Goal: Ask a question

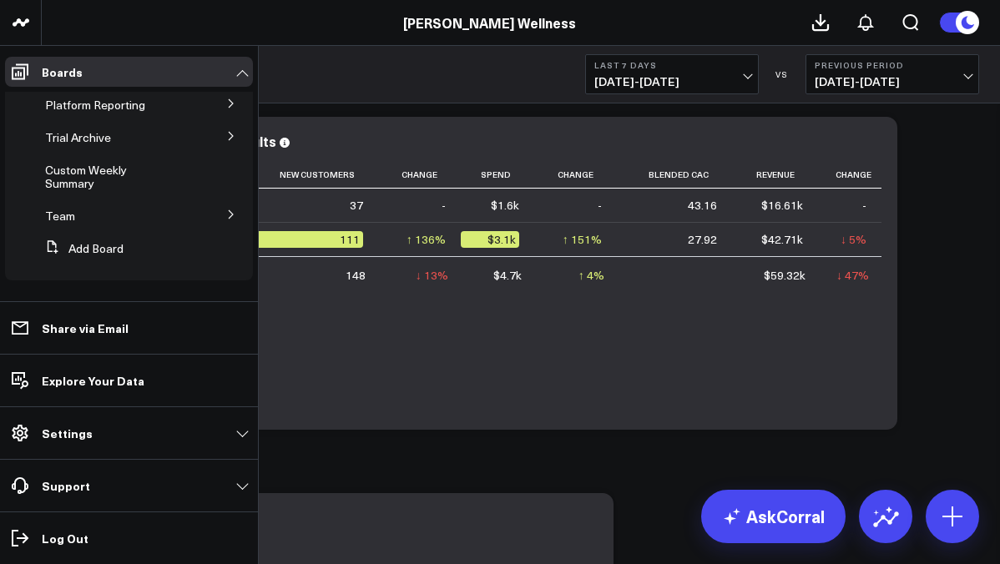
scroll to position [47, 0]
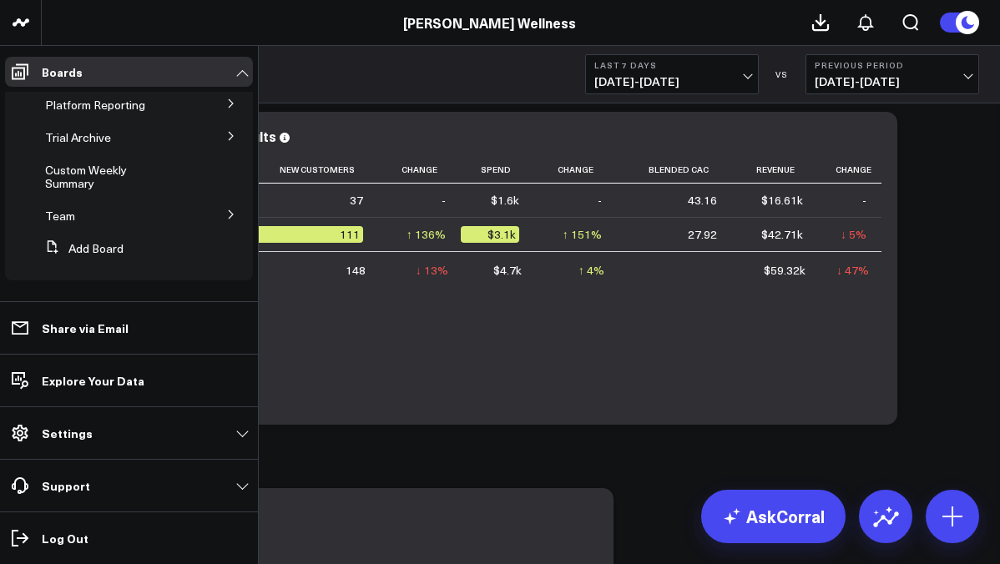
click at [227, 216] on icon at bounding box center [231, 214] width 10 height 10
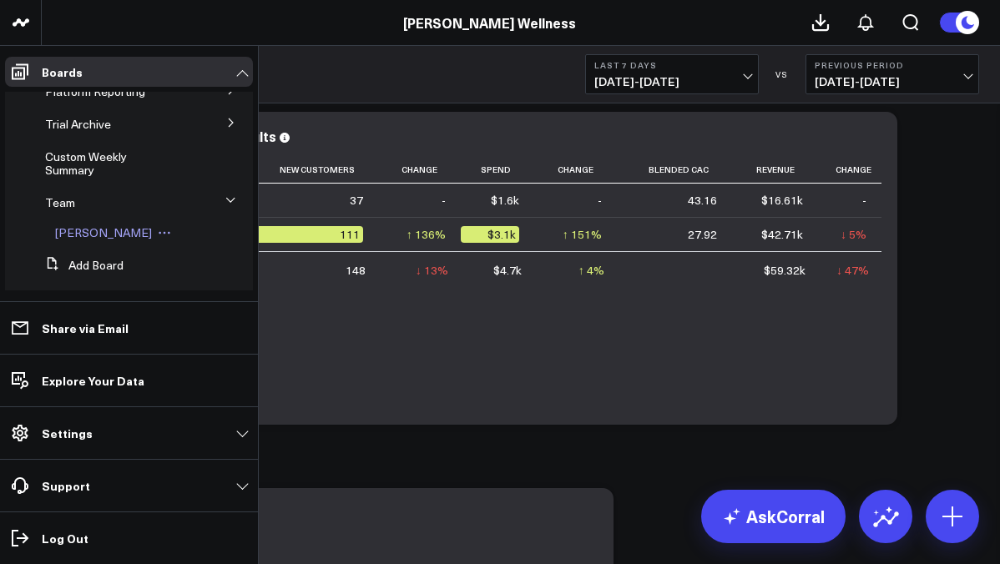
click at [96, 240] on span "[PERSON_NAME]" at bounding box center [103, 232] width 97 height 16
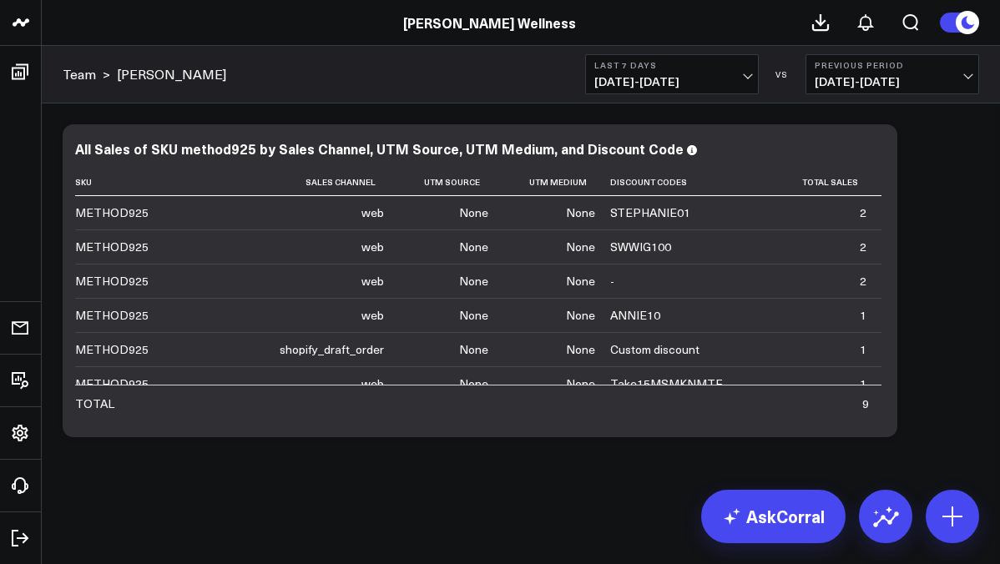
click at [753, 550] on body "[PERSON_NAME] Wellness [PERSON_NAME] Wellness AK CS CB MF VK + 5 Team > [PERSON…" at bounding box center [500, 282] width 1000 height 564
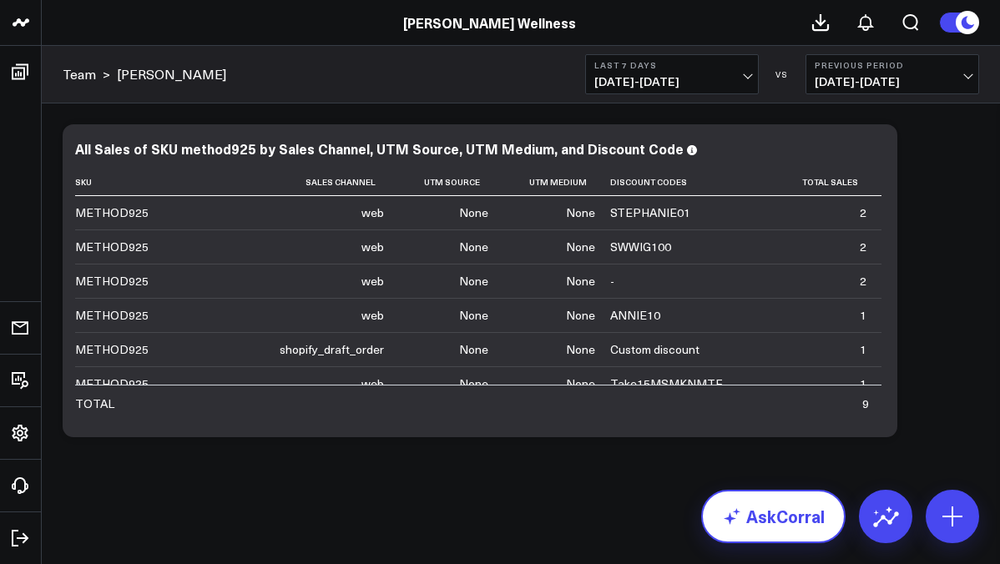
click at [754, 531] on link "AskCorral" at bounding box center [773, 516] width 144 height 53
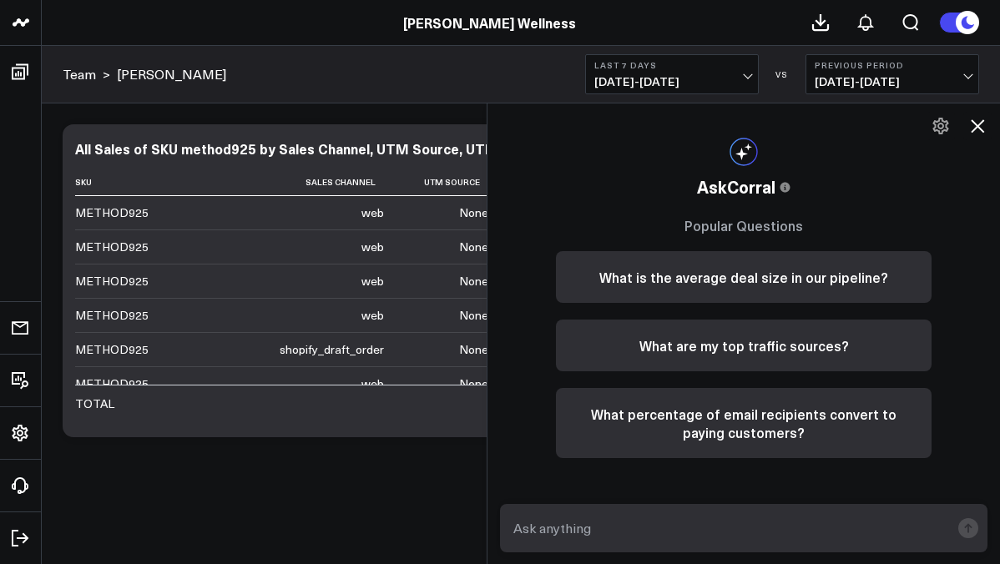
click at [661, 525] on textarea at bounding box center [729, 528] width 441 height 30
type textarea "H"
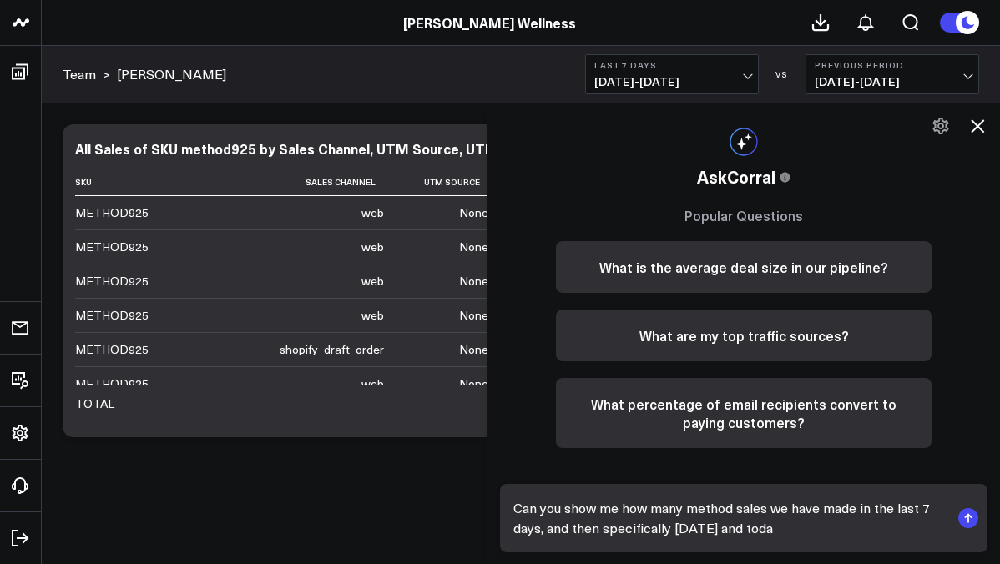
type textarea "Can you show me how many method sales we have made in the last 7 days, and then…"
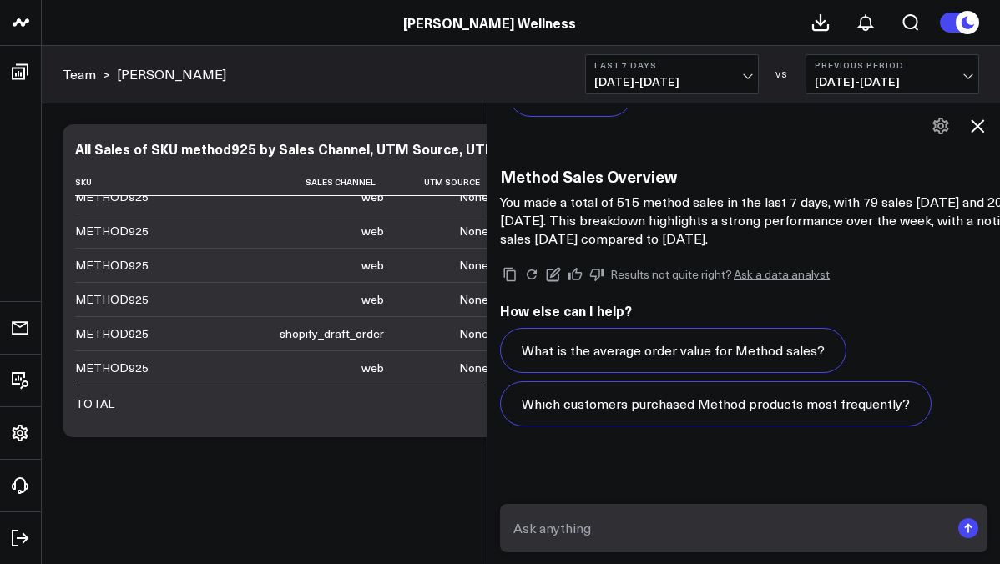
scroll to position [975, 0]
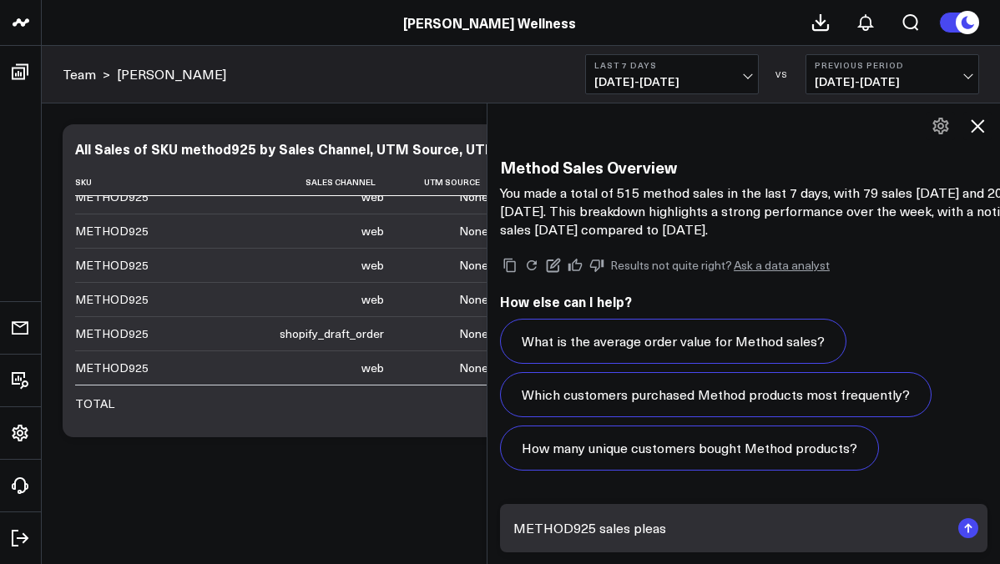
type textarea "METHOD925 sales please"
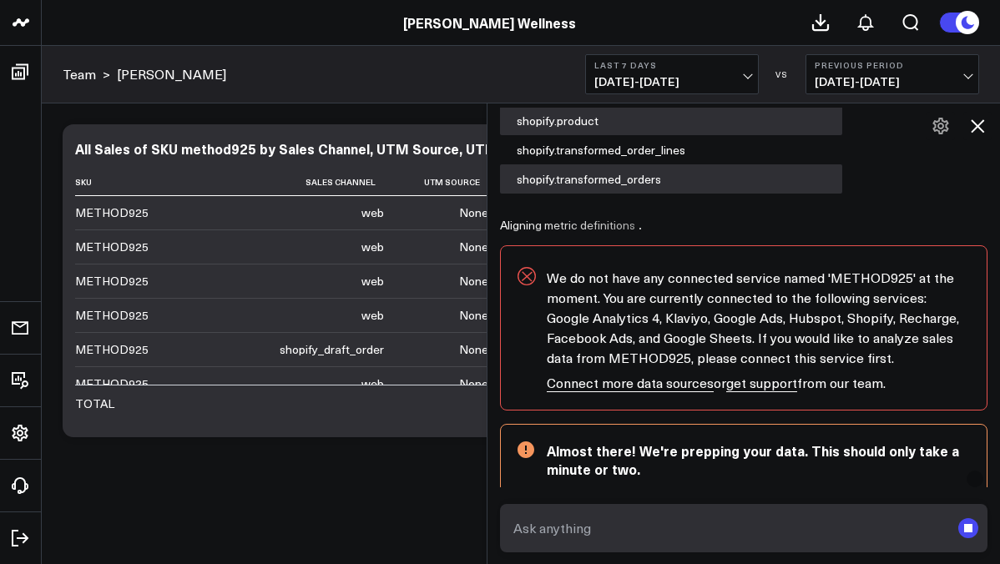
scroll to position [16, 0]
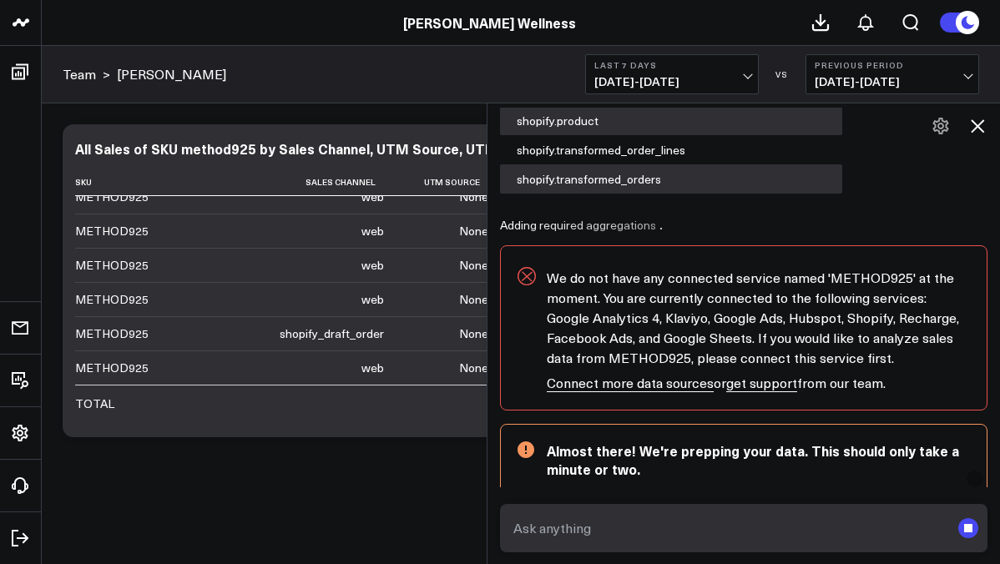
click at [331, 490] on div "Modify via AI Copy link to widget Ask support Remove Create linked copy Executi…" at bounding box center [521, 324] width 958 height 442
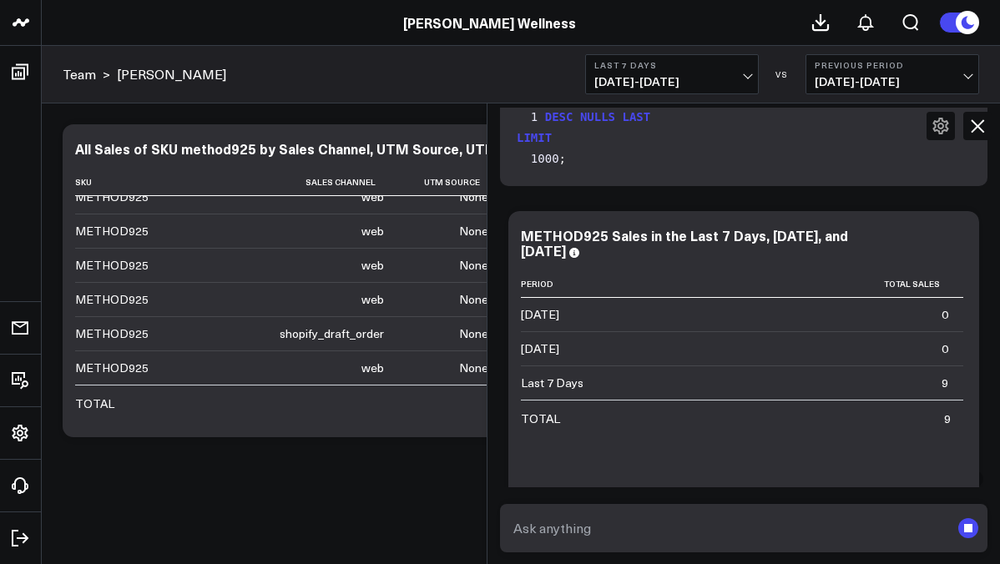
scroll to position [1788, 0]
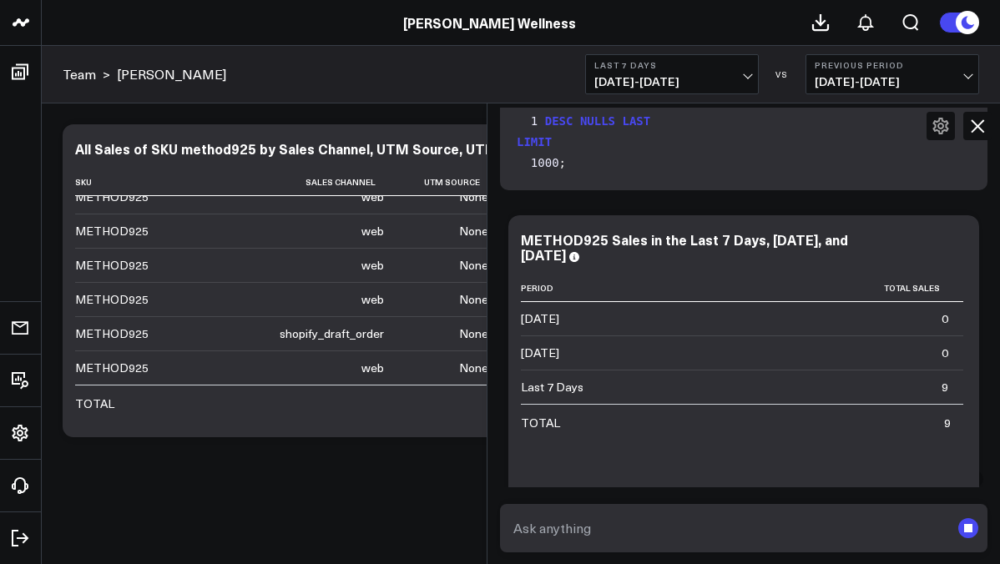
click at [342, 517] on div "Modify via AI Copy link to widget Ask support Remove Create linked copy Executi…" at bounding box center [521, 324] width 958 height 442
click at [970, 133] on icon at bounding box center [977, 126] width 20 height 20
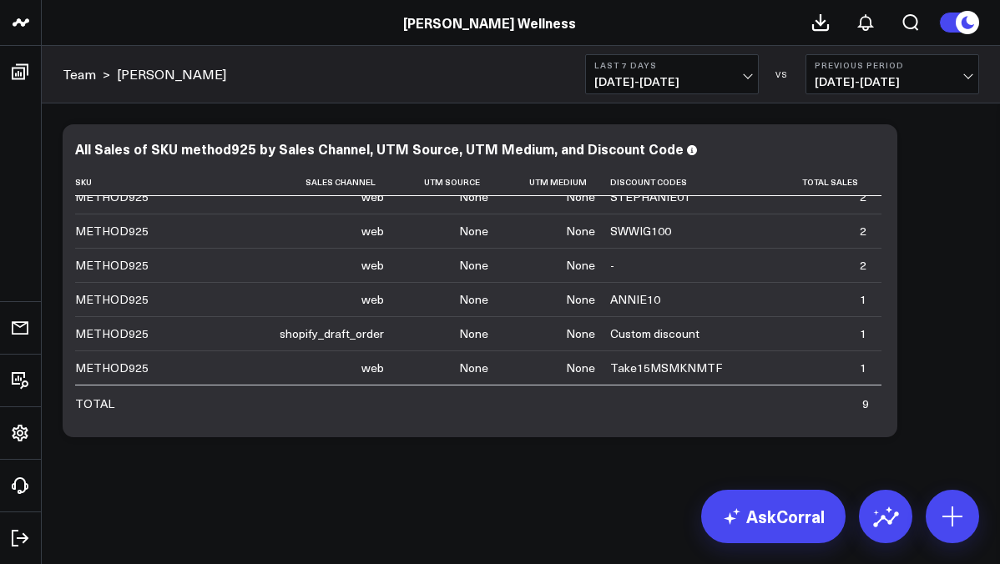
click at [677, 88] on span "[DATE] - [DATE]" at bounding box center [671, 81] width 155 height 13
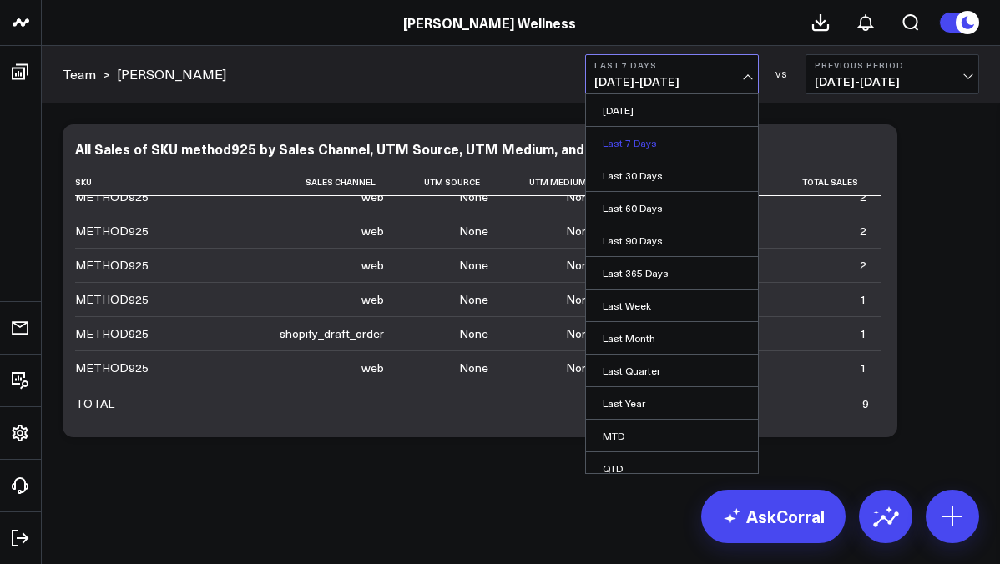
click at [645, 144] on link "Last 7 Days" at bounding box center [672, 143] width 172 height 32
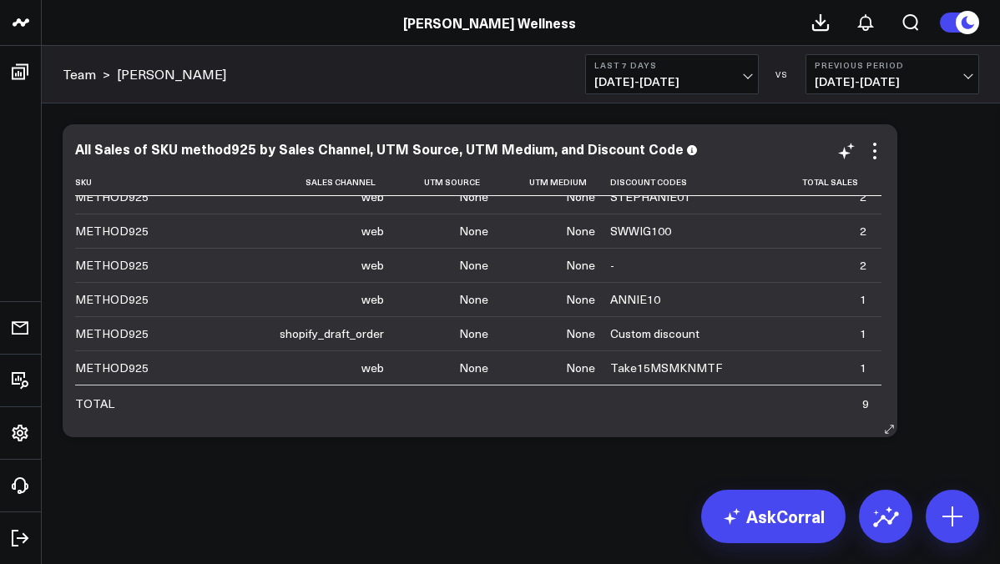
scroll to position [0, 0]
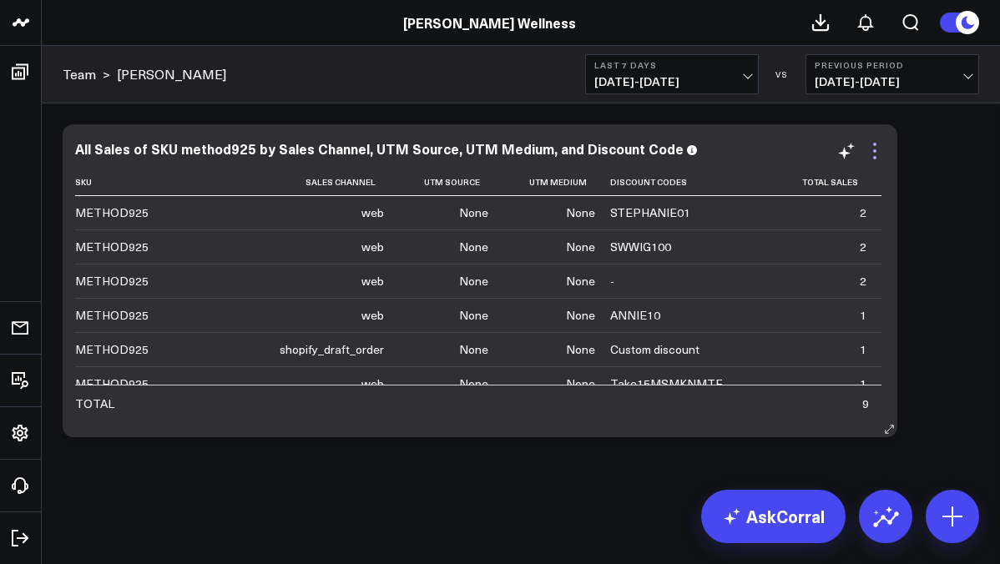
click at [874, 154] on icon at bounding box center [875, 151] width 20 height 20
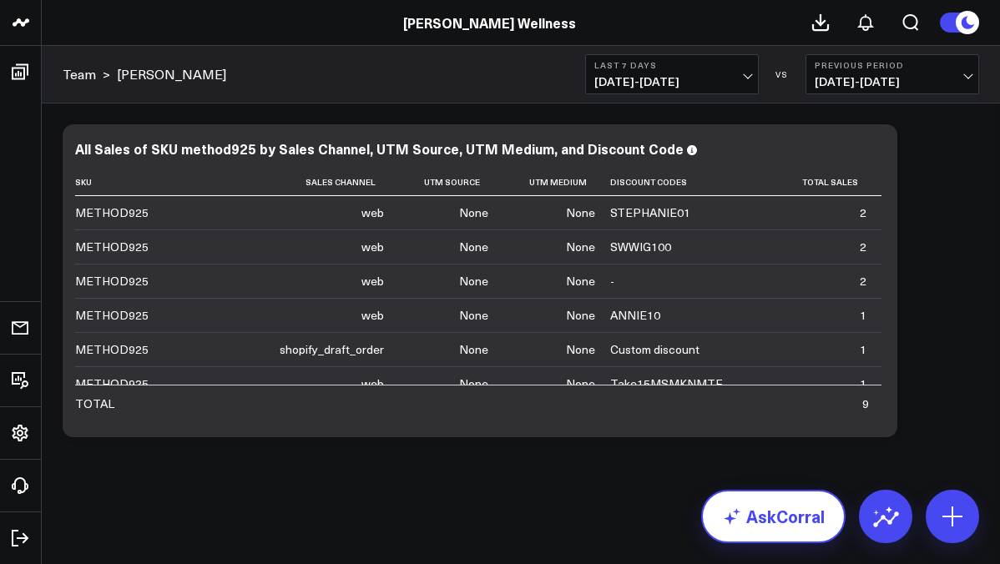
click at [0, 0] on link "Export PNG" at bounding box center [0, 0] width 0 height 0
